Goal: Information Seeking & Learning: Check status

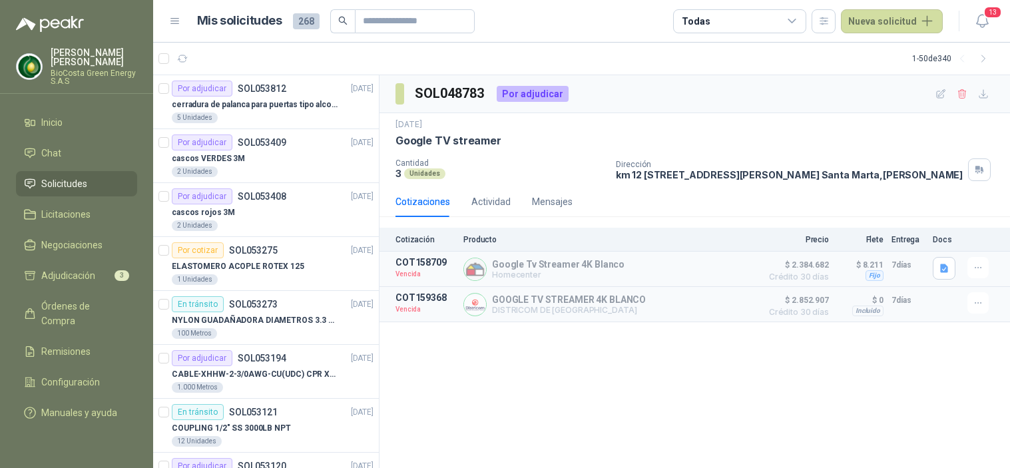
click at [986, 18] on icon "button" at bounding box center [982, 21] width 17 height 17
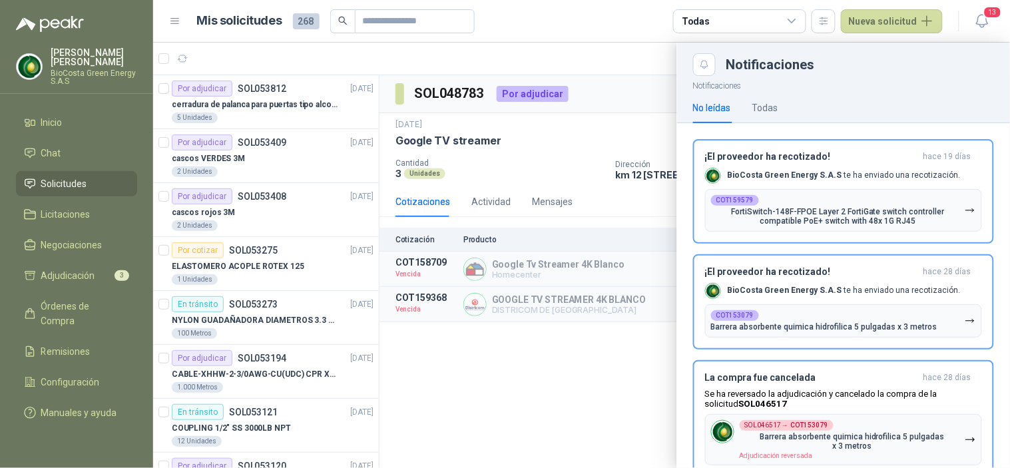
click at [986, 18] on icon "button" at bounding box center [982, 21] width 17 height 17
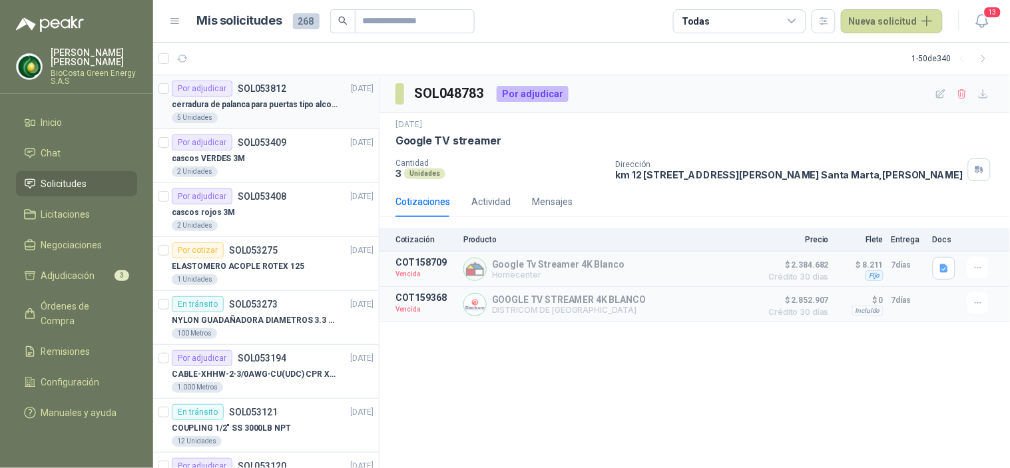
click at [234, 117] on div "5 Unidades" at bounding box center [273, 118] width 202 height 11
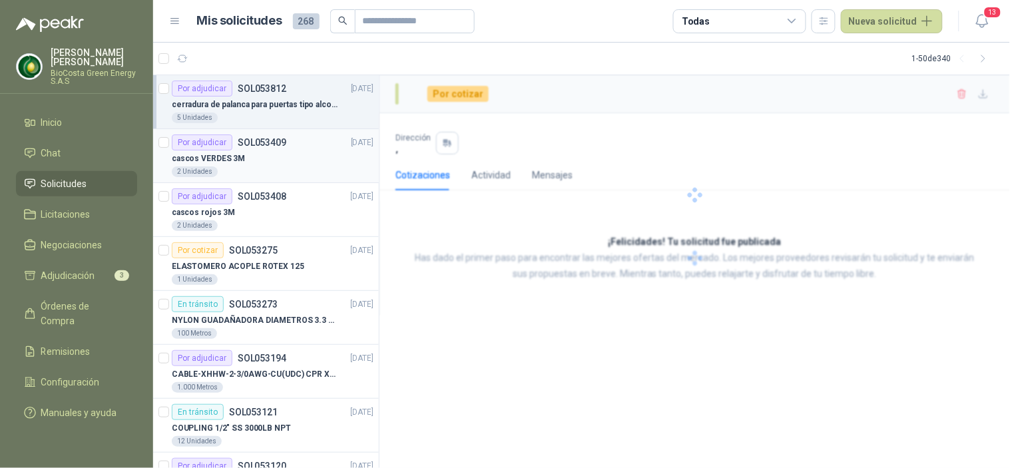
click at [242, 151] on div "cascos VERDES 3M" at bounding box center [273, 159] width 202 height 16
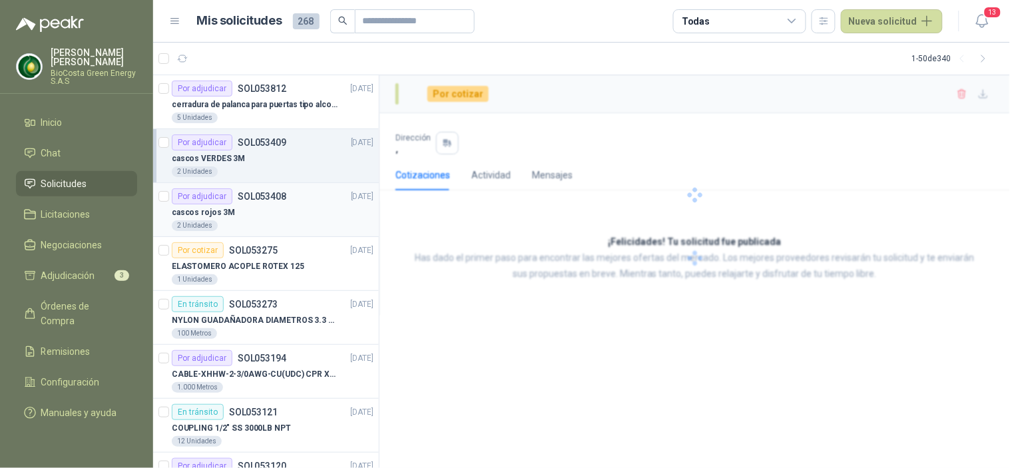
click at [280, 216] on div "cascos rojos 3M" at bounding box center [273, 212] width 202 height 16
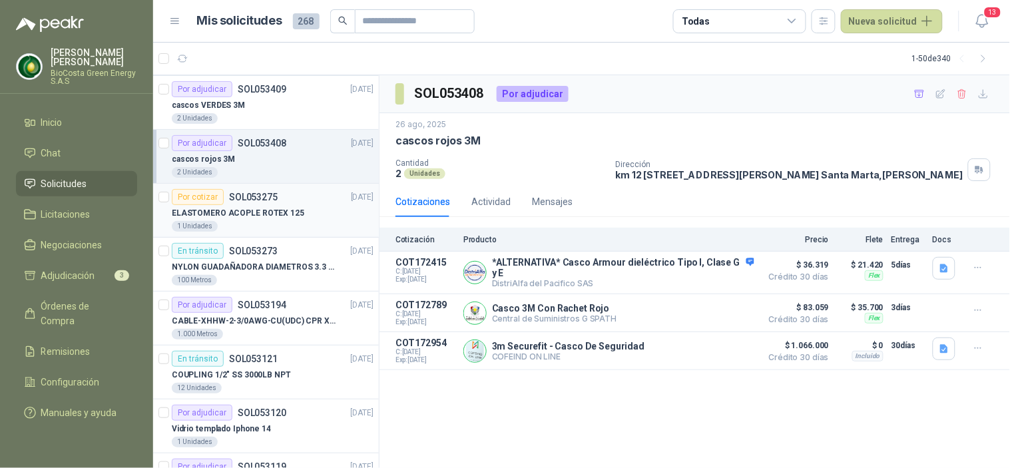
scroll to position [74, 0]
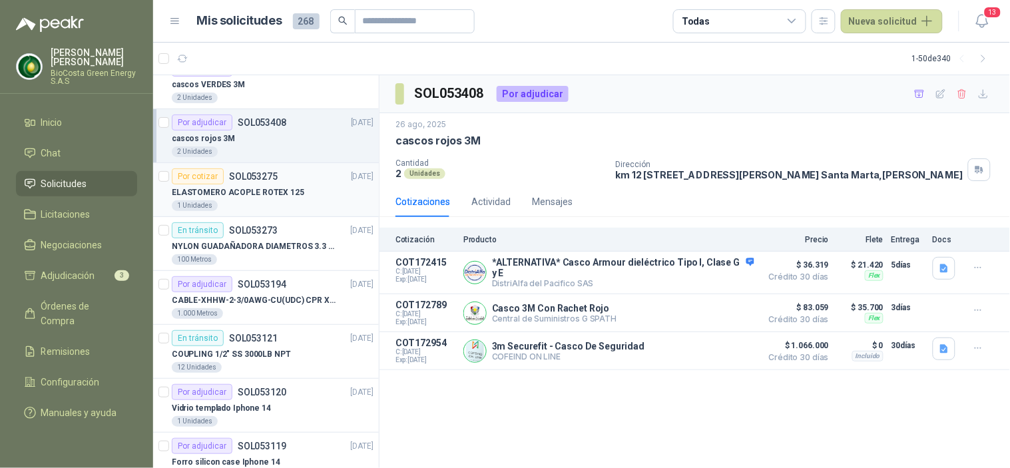
click at [211, 186] on p "ELASTOMERO ACOPLE ROTEX 125" at bounding box center [238, 192] width 133 height 13
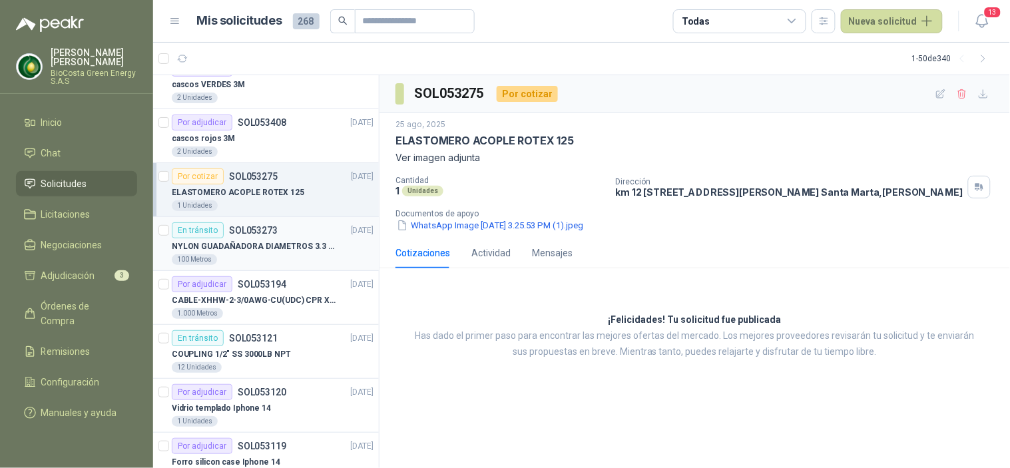
click at [257, 256] on div "100 Metros" at bounding box center [273, 259] width 202 height 11
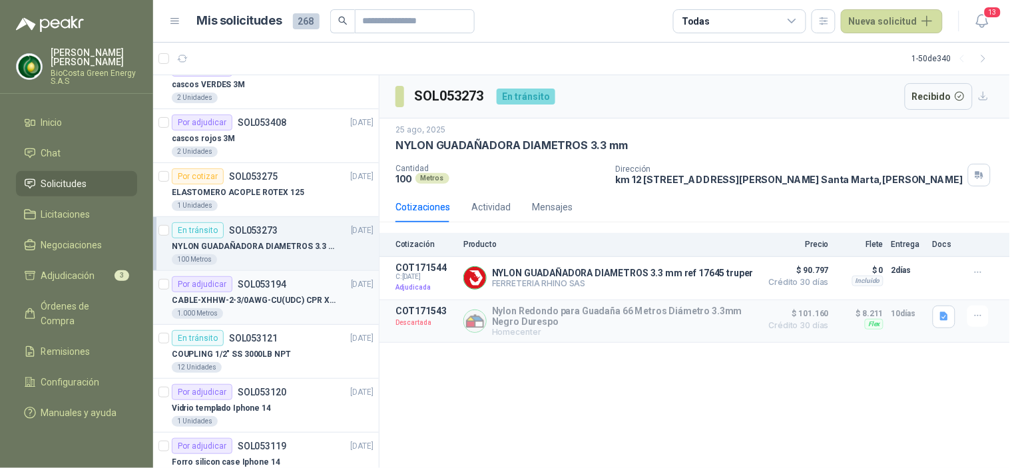
click at [266, 296] on p "CABLE-XHHW-2-3/0AWG-CU(UDC) CPR XLPE FR" at bounding box center [255, 300] width 166 height 13
